Goal: Task Accomplishment & Management: Complete application form

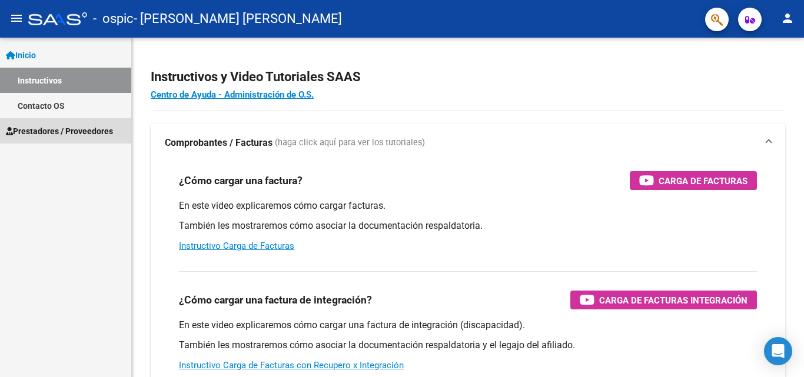
click at [52, 129] on span "Prestadores / Proveedores" at bounding box center [59, 131] width 107 height 13
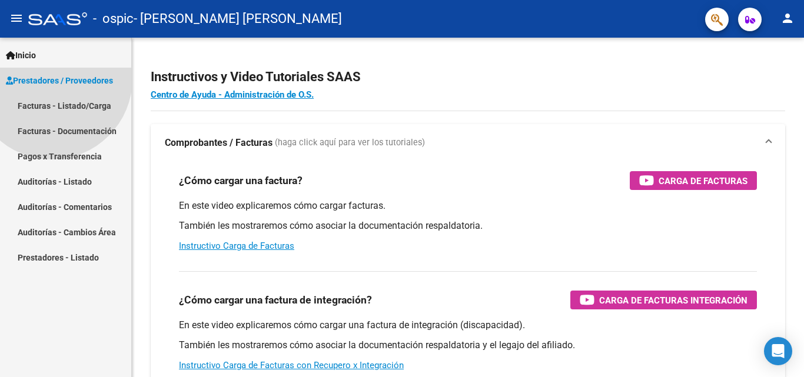
click at [52, 87] on span "Prestadores / Proveedores" at bounding box center [59, 80] width 107 height 13
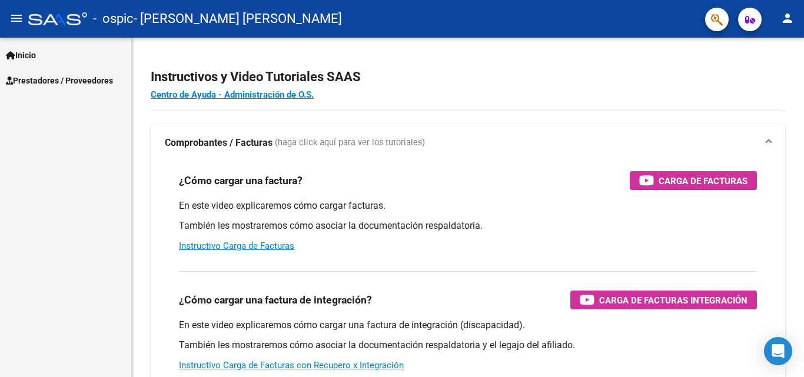
click at [61, 83] on span "Prestadores / Proveedores" at bounding box center [59, 80] width 107 height 13
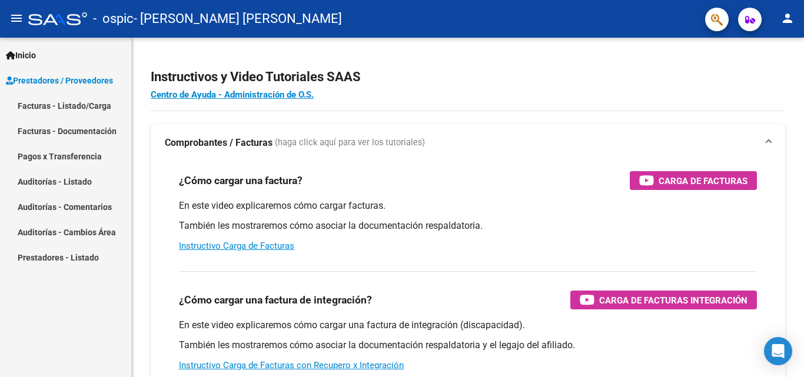
click at [48, 103] on link "Facturas - Listado/Carga" at bounding box center [65, 105] width 131 height 25
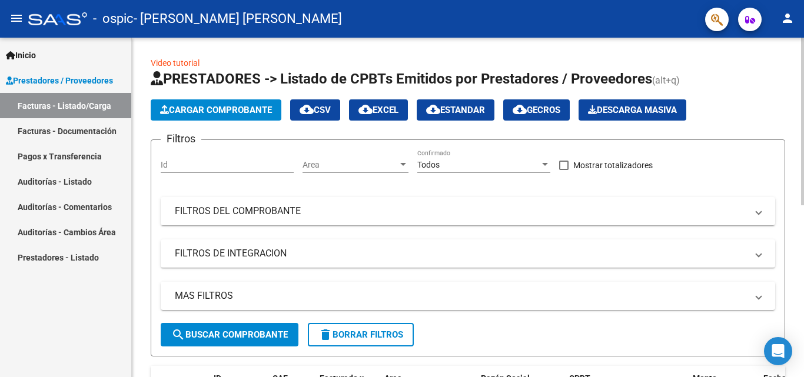
click at [234, 110] on span "Cargar Comprobante" at bounding box center [216, 110] width 112 height 11
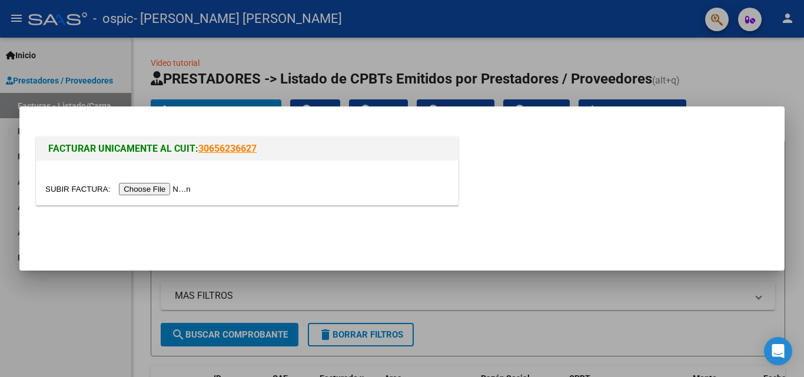
click at [174, 188] on input "file" at bounding box center [119, 189] width 149 height 12
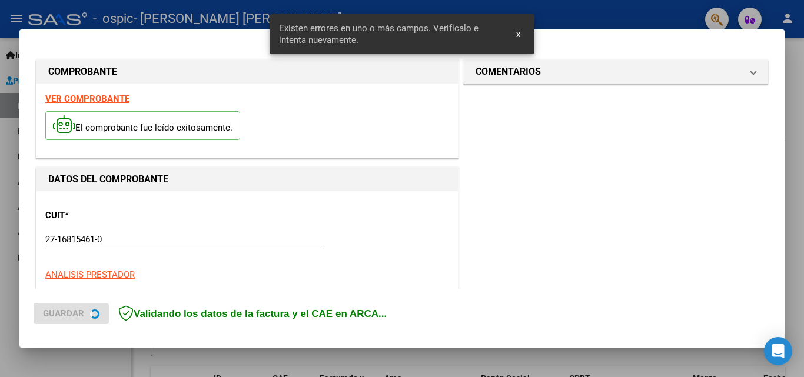
scroll to position [288, 0]
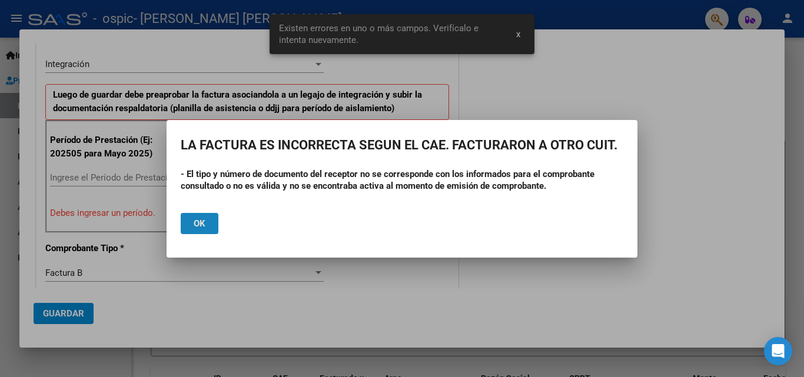
click at [198, 227] on span "Ok" at bounding box center [200, 223] width 12 height 11
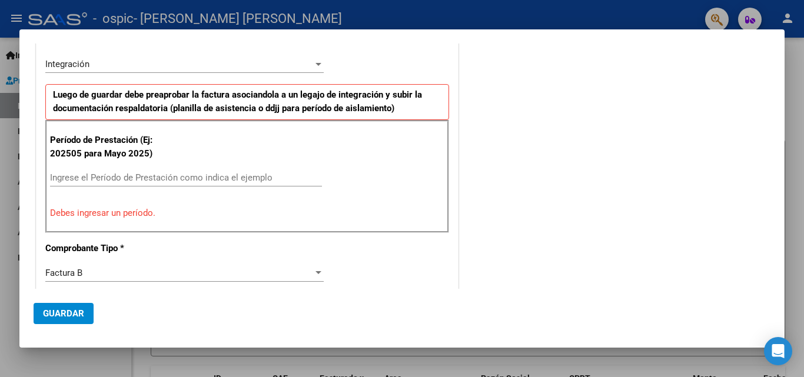
scroll to position [311, 0]
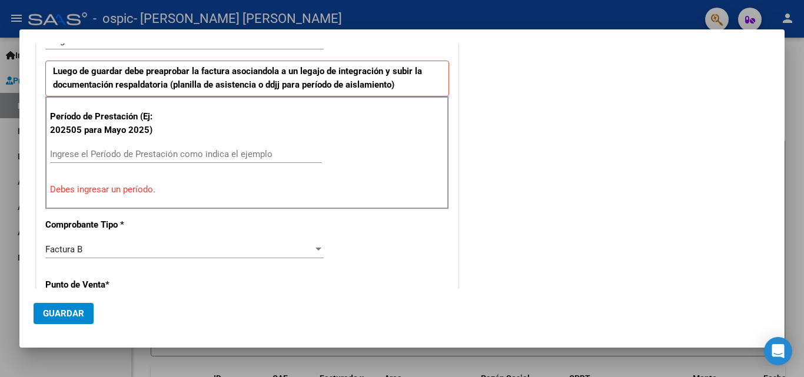
click at [65, 155] on input "Ingrese el Período de Prestación como indica el ejemplo" at bounding box center [186, 154] width 272 height 11
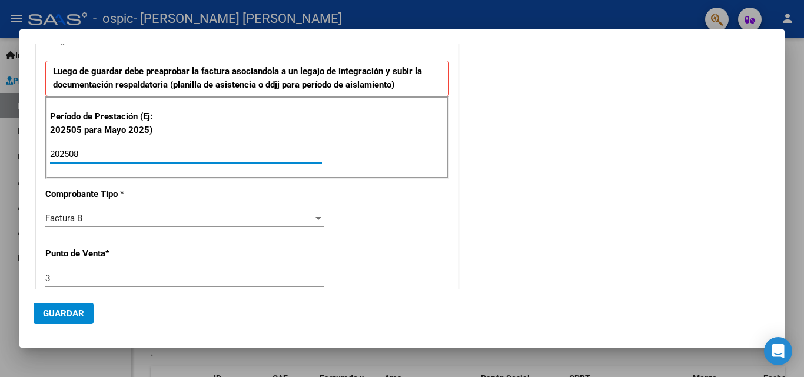
type input "202508"
click at [315, 215] on div at bounding box center [318, 218] width 11 height 9
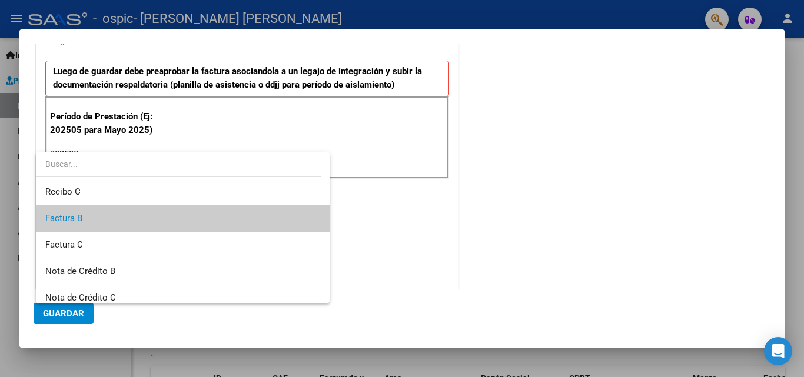
click at [315, 215] on mat-option "Factura B" at bounding box center [183, 218] width 294 height 26
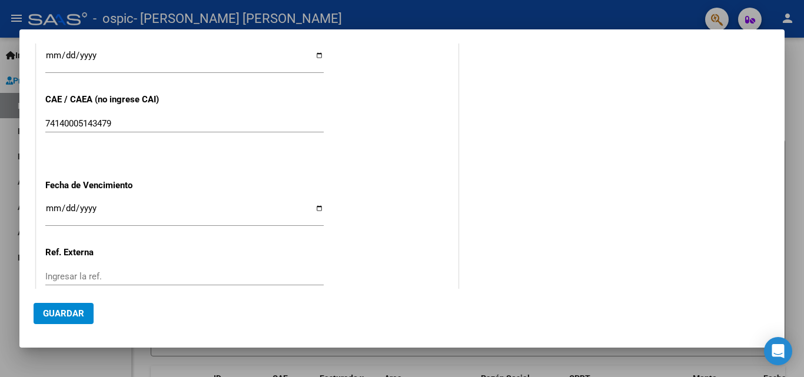
scroll to position [735, 0]
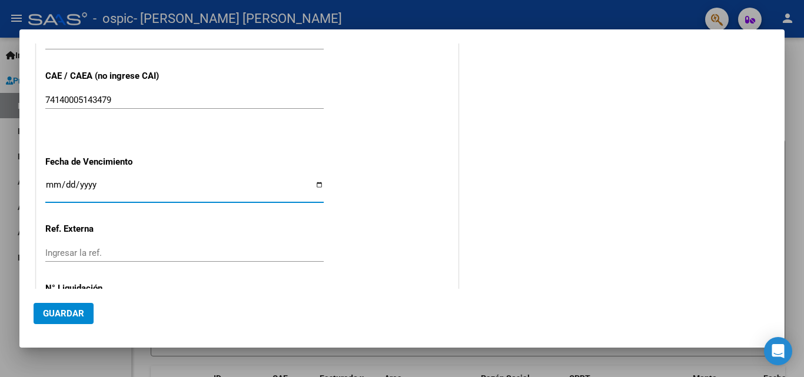
click at [316, 185] on input "Ingresar la fecha" at bounding box center [184, 189] width 278 height 19
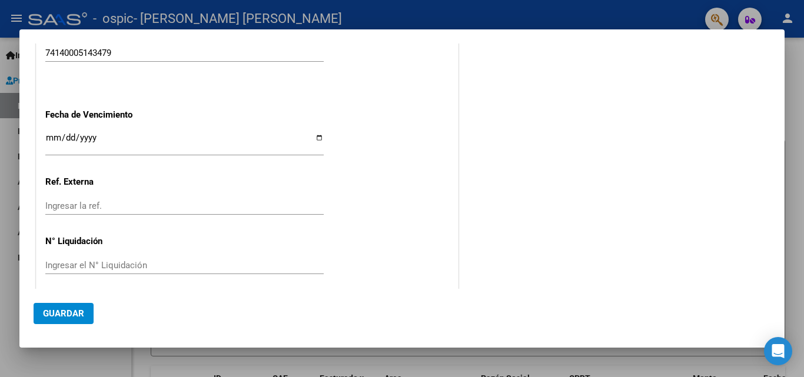
scroll to position [790, 0]
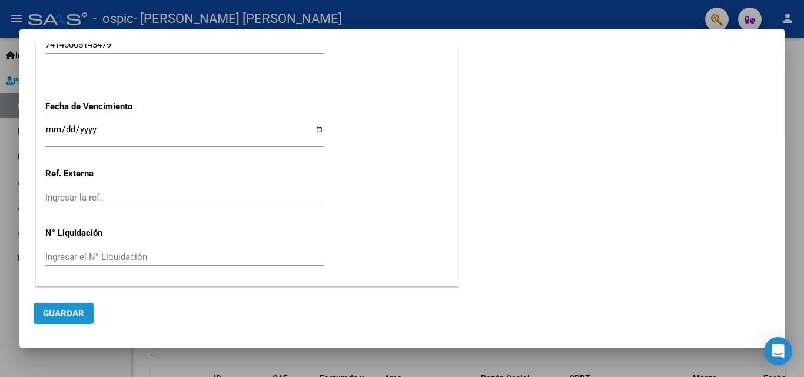
click at [51, 315] on span "Guardar" at bounding box center [63, 313] width 41 height 11
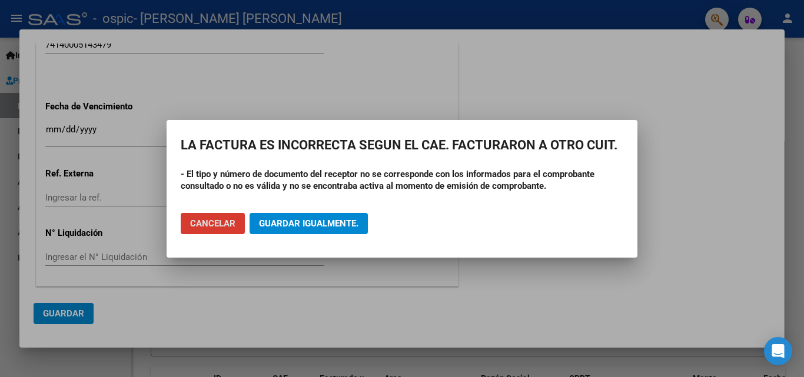
click at [221, 226] on span "Cancelar" at bounding box center [212, 223] width 45 height 11
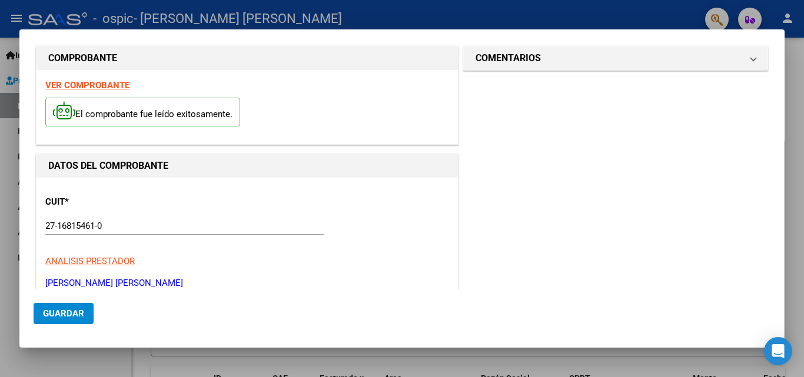
scroll to position [0, 0]
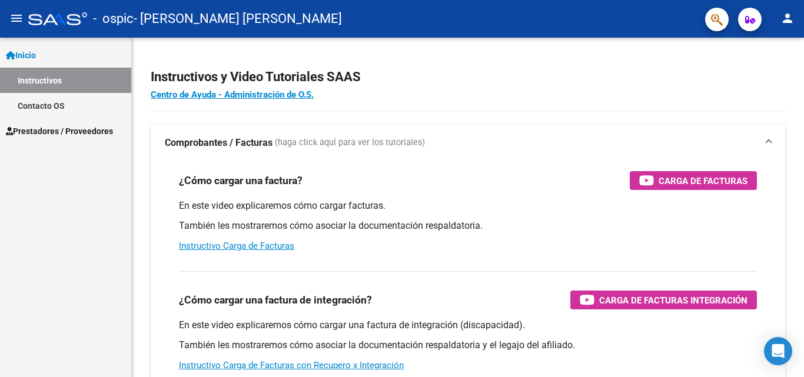
click at [51, 131] on span "Prestadores / Proveedores" at bounding box center [59, 131] width 107 height 13
click at [42, 132] on span "Prestadores / Proveedores" at bounding box center [59, 131] width 107 height 13
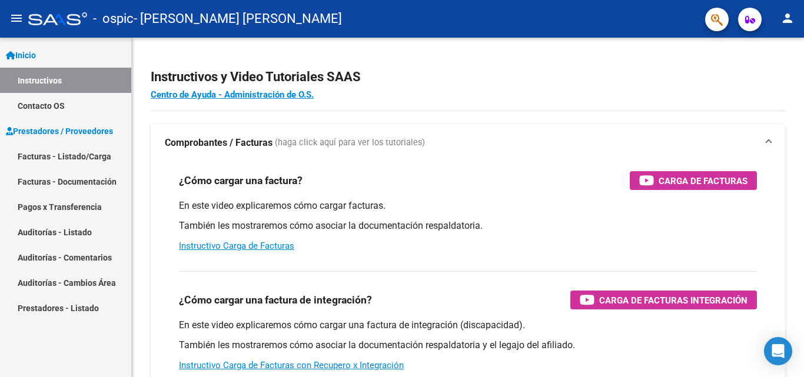
click at [51, 154] on link "Facturas - Listado/Carga" at bounding box center [65, 156] width 131 height 25
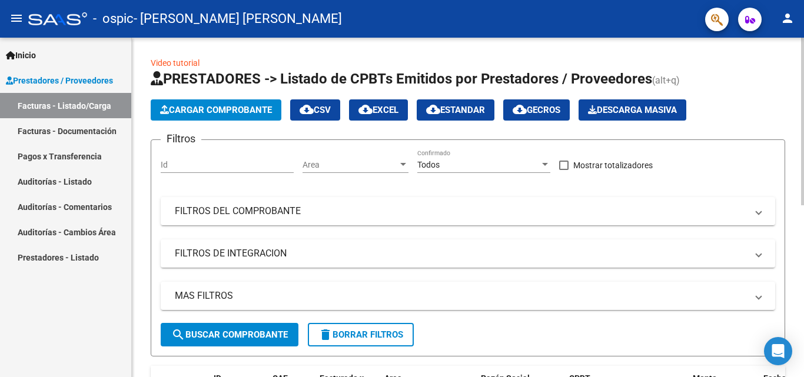
click at [256, 331] on span "search Buscar Comprobante" at bounding box center [229, 334] width 116 height 11
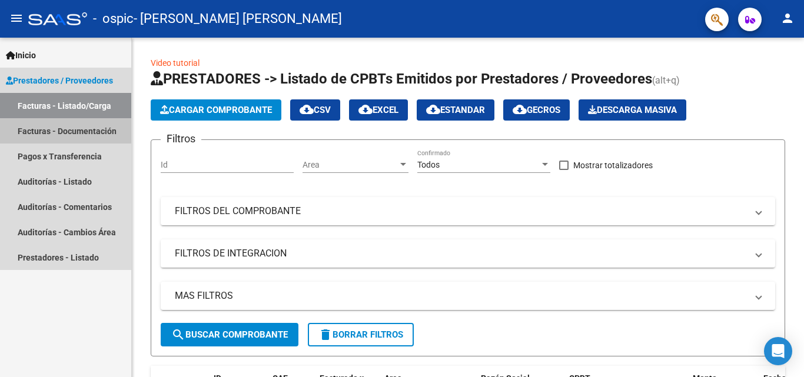
click at [53, 126] on link "Facturas - Documentación" at bounding box center [65, 130] width 131 height 25
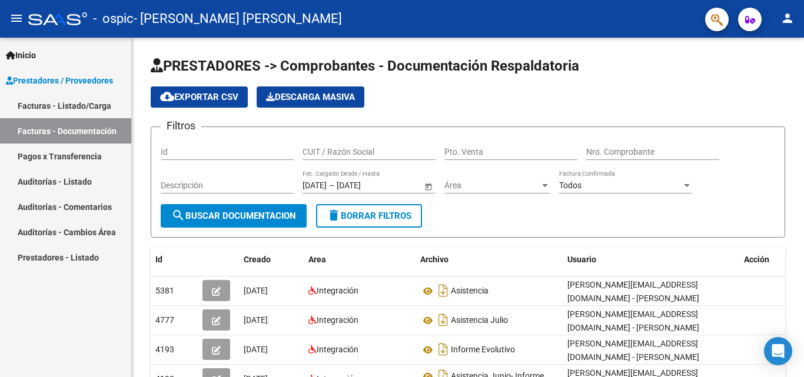
click at [58, 82] on span "Prestadores / Proveedores" at bounding box center [59, 80] width 107 height 13
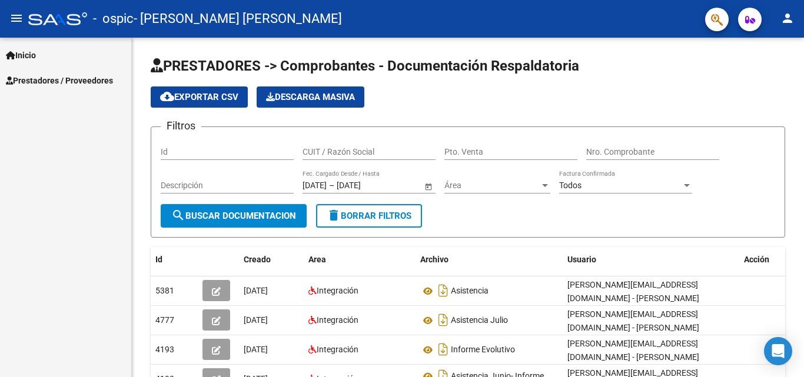
click at [53, 77] on span "Prestadores / Proveedores" at bounding box center [59, 80] width 107 height 13
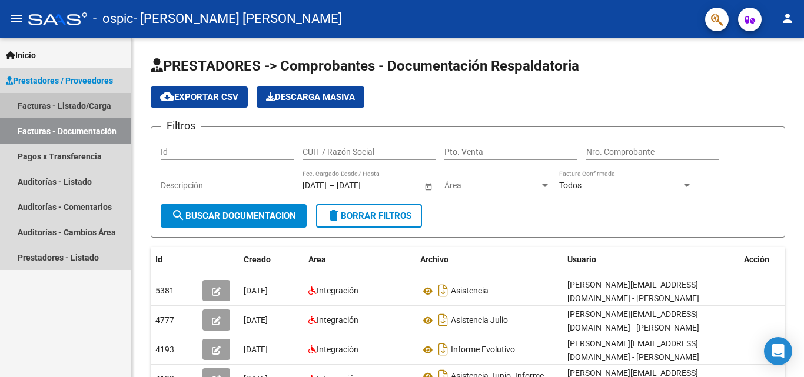
click at [51, 103] on link "Facturas - Listado/Carga" at bounding box center [65, 105] width 131 height 25
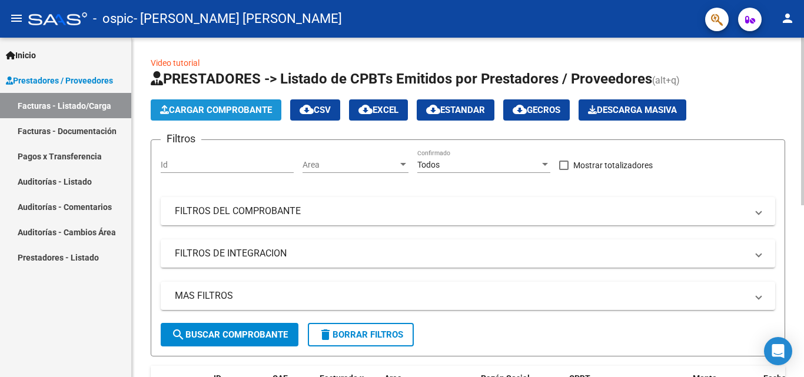
click at [184, 112] on span "Cargar Comprobante" at bounding box center [216, 110] width 112 height 11
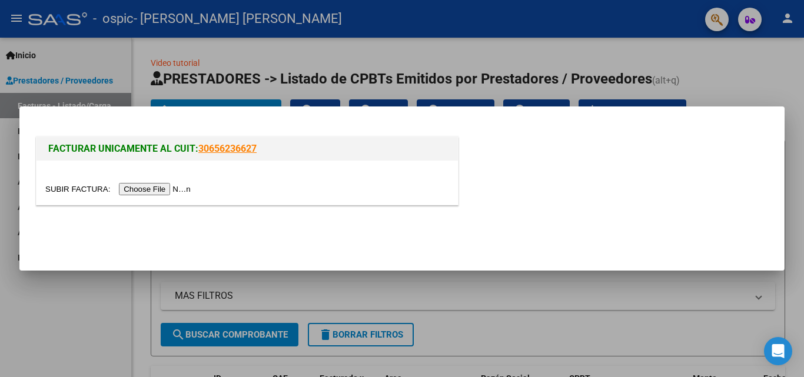
click at [186, 192] on input "file" at bounding box center [119, 189] width 149 height 12
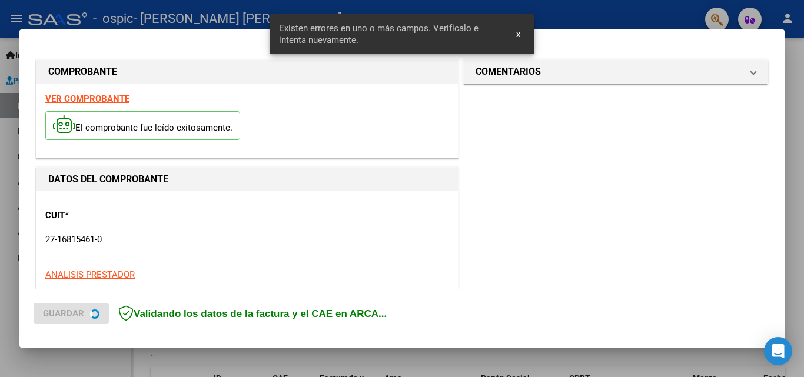
scroll to position [288, 0]
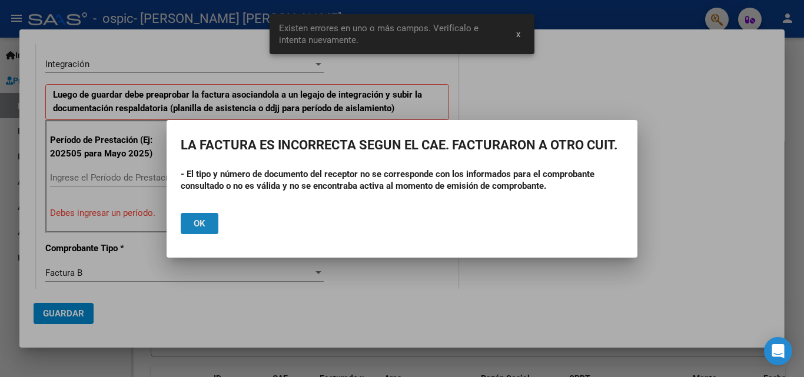
click at [201, 223] on span "Ok" at bounding box center [200, 223] width 12 height 11
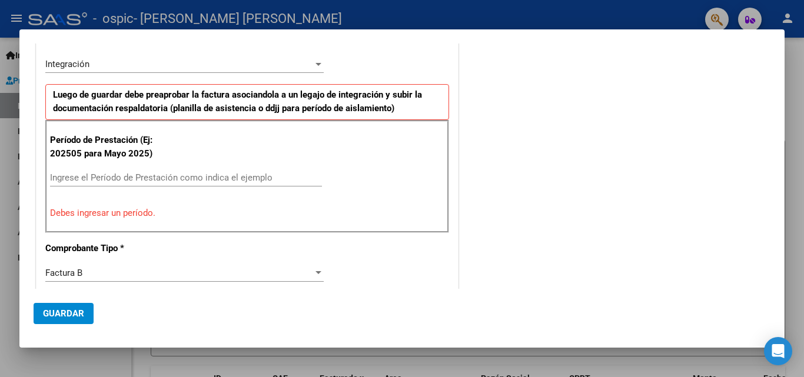
click at [631, 188] on div "COMENTARIOS Comentarios del Prestador / Gerenciador:" at bounding box center [615, 295] width 309 height 1053
